Goal: Task Accomplishment & Management: Manage account settings

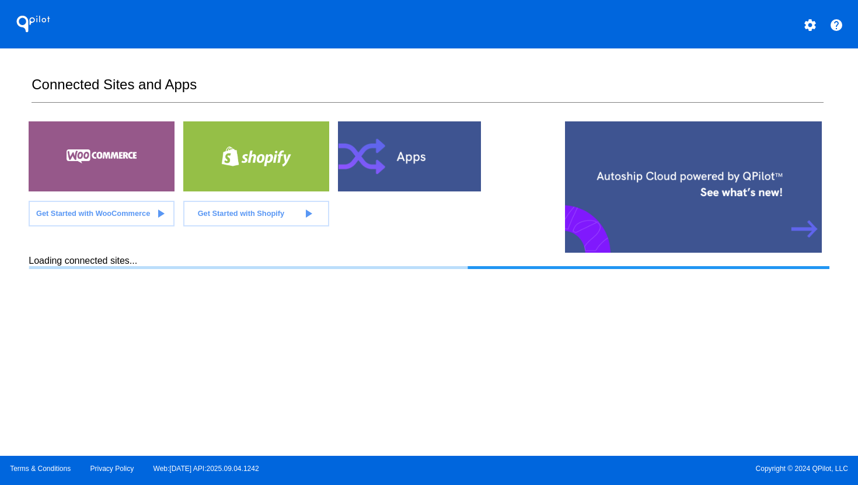
click at [808, 26] on mat-icon "settings" at bounding box center [810, 25] width 14 height 14
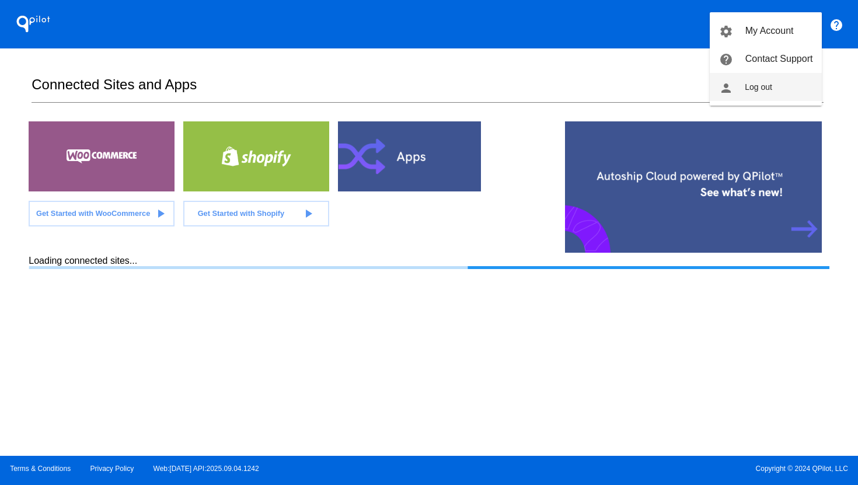
click at [762, 85] on span "Log out" at bounding box center [758, 86] width 27 height 9
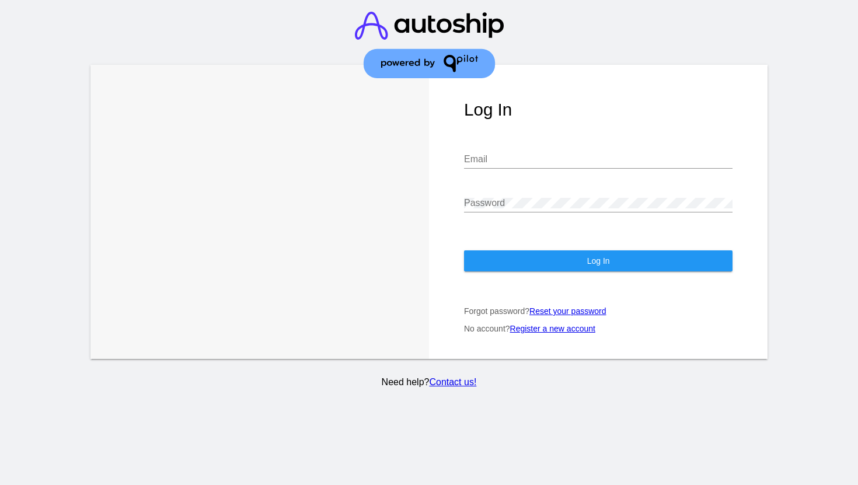
click at [535, 161] on input "Email" at bounding box center [598, 159] width 268 height 11
type input "[EMAIL_ADDRESS][DOMAIN_NAME]"
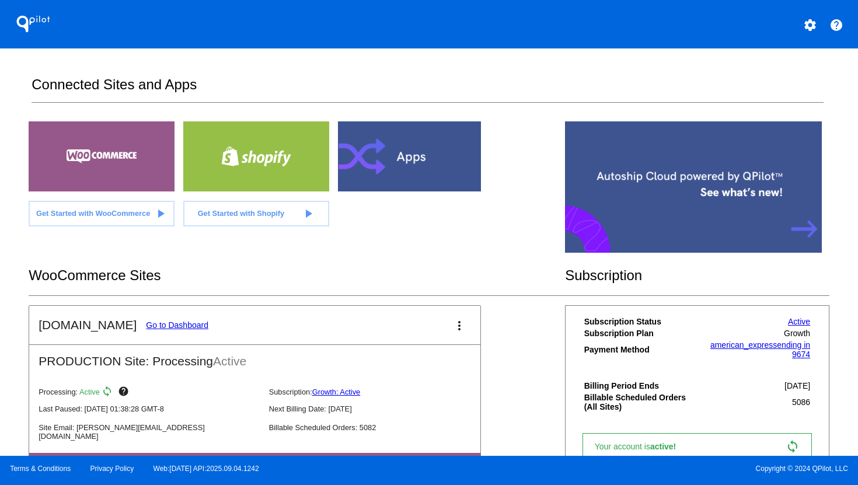
click at [159, 326] on link "Go to Dashboard" at bounding box center [177, 324] width 62 height 9
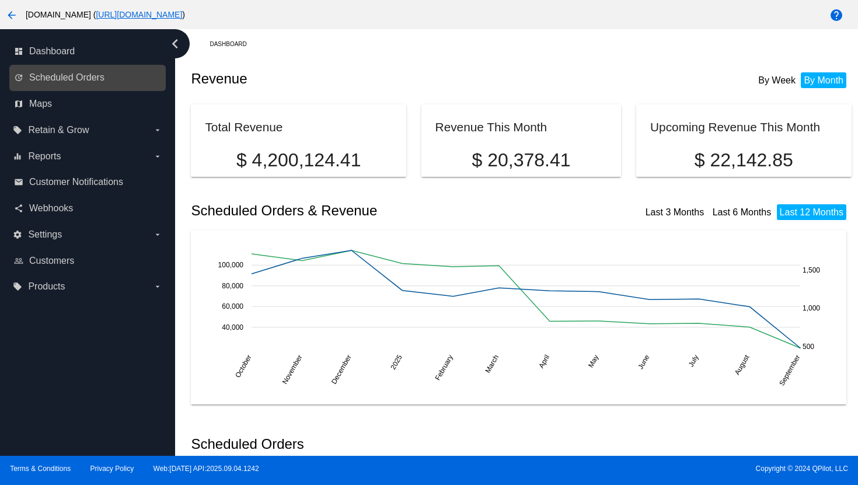
click at [83, 83] on link "update Scheduled Orders" at bounding box center [88, 77] width 148 height 19
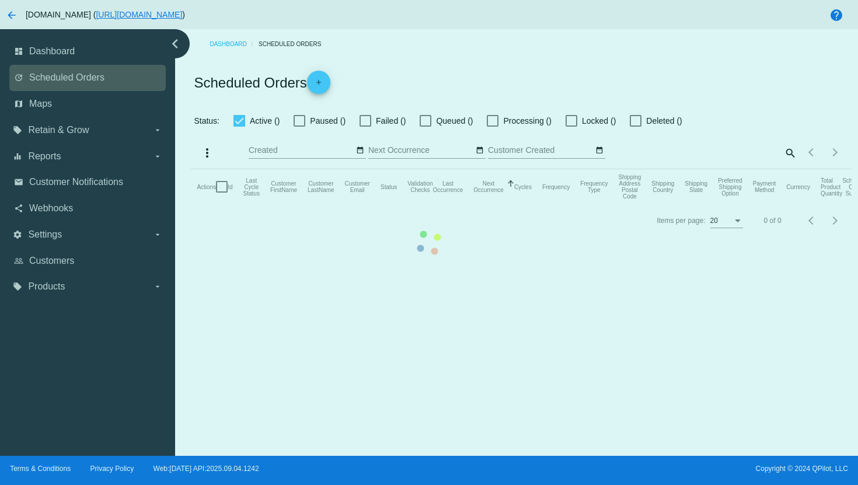
checkbox input "true"
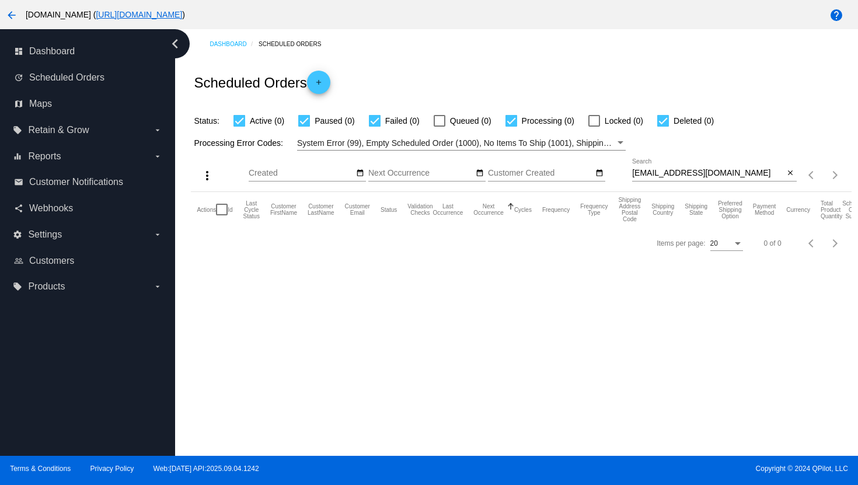
click at [663, 174] on input "[EMAIL_ADDRESS][DOMAIN_NAME]" at bounding box center [708, 173] width 152 height 9
paste input "[EMAIL_ADDRESS]"
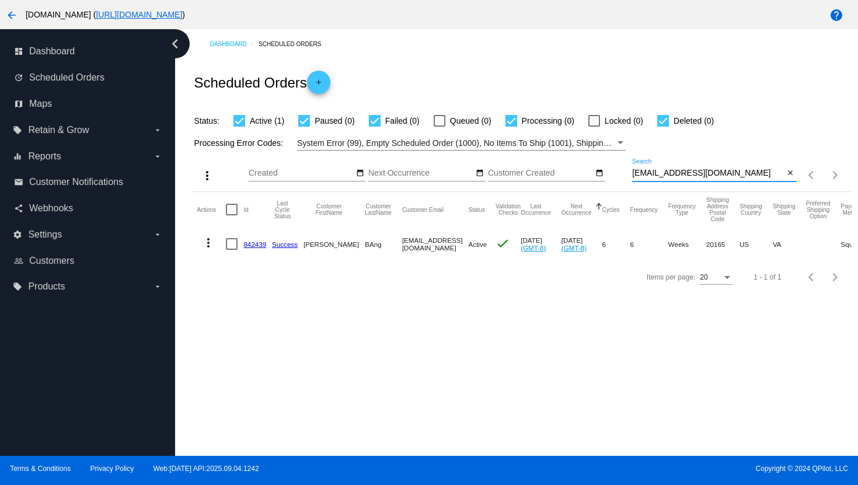
type input "[EMAIL_ADDRESS][DOMAIN_NAME]"
click at [209, 246] on mat-icon "more_vert" at bounding box center [208, 243] width 14 height 14
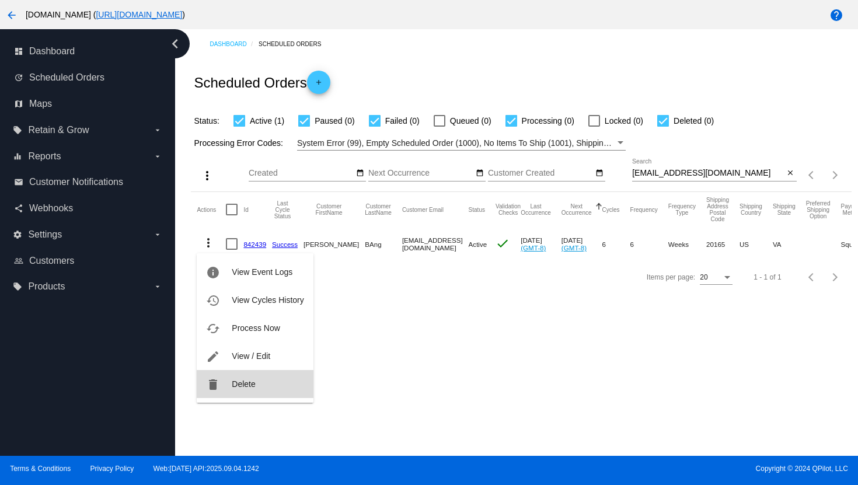
click at [242, 392] on button "delete Delete" at bounding box center [255, 384] width 116 height 28
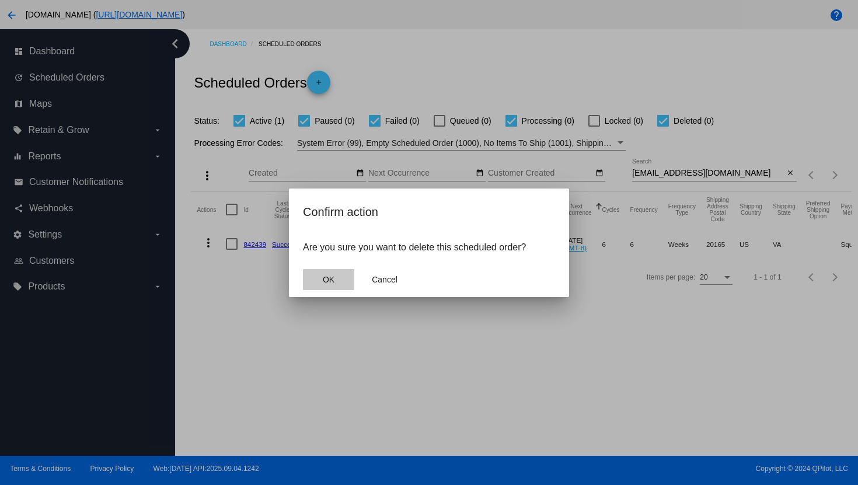
click at [336, 287] on button "OK" at bounding box center [328, 279] width 51 height 21
